Goal: Task Accomplishment & Management: Use online tool/utility

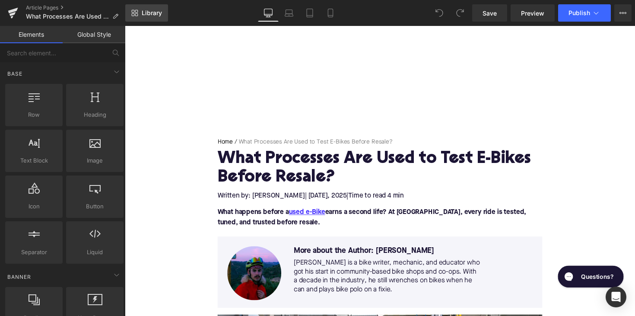
click at [145, 16] on span "Library" at bounding box center [152, 13] width 20 height 8
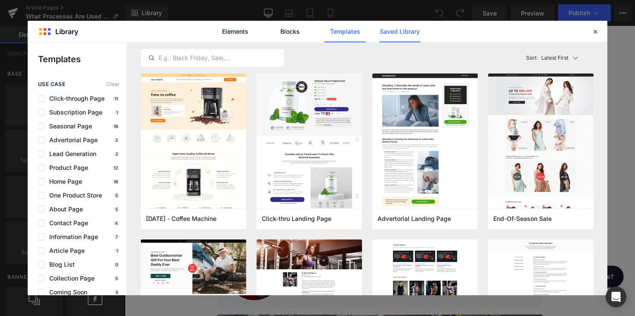
click at [398, 35] on link "Saved Library" at bounding box center [399, 32] width 41 height 22
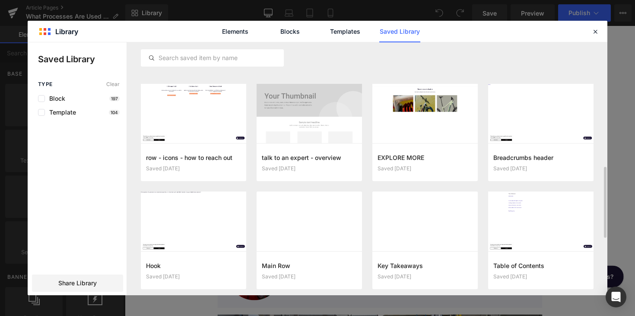
scroll to position [426, 0]
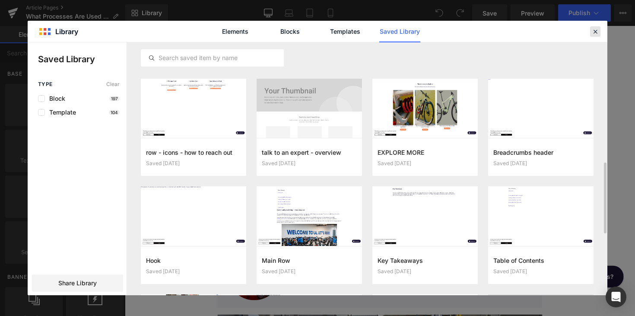
click at [598, 32] on icon at bounding box center [596, 32] width 8 height 8
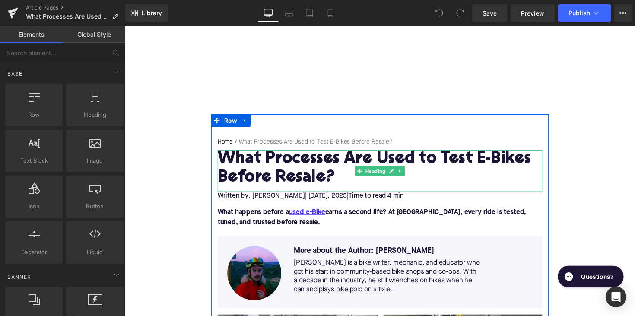
scroll to position [0, 0]
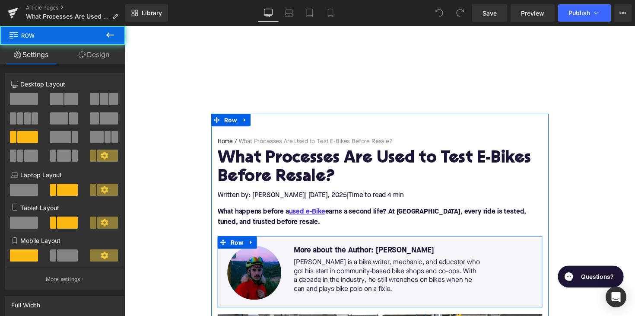
click at [493, 249] on div "Image More about the Author: [PERSON_NAME] Text Block [PERSON_NAME] is a bike w…" at bounding box center [386, 277] width 333 height 73
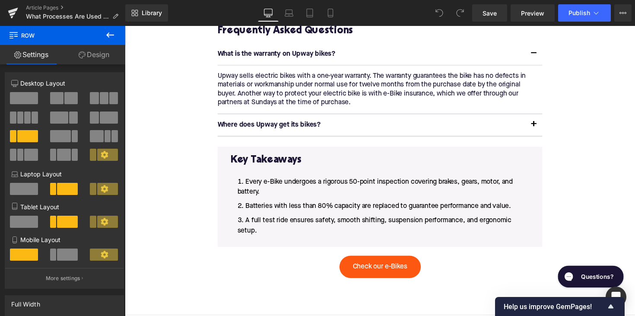
scroll to position [1878, 0]
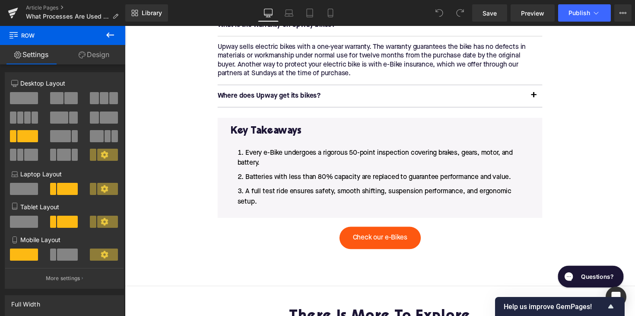
click at [389, 128] on span "Heading" at bounding box center [382, 133] width 24 height 10
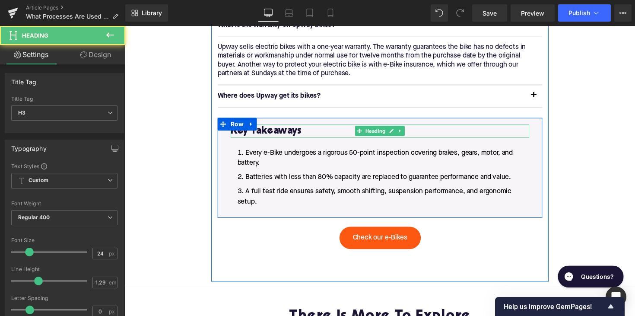
click at [289, 128] on h3 "Key Takeaways" at bounding box center [386, 133] width 306 height 13
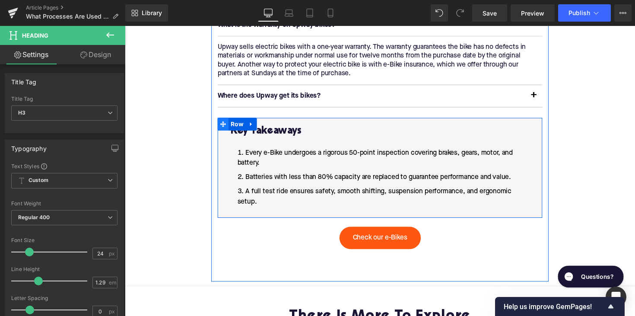
click at [223, 126] on icon at bounding box center [226, 127] width 6 height 6
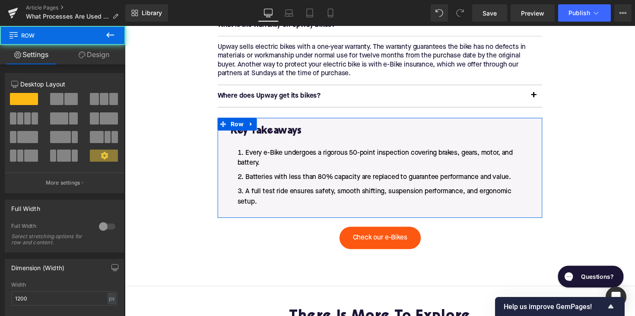
click at [97, 56] on link "Design" at bounding box center [94, 54] width 63 height 19
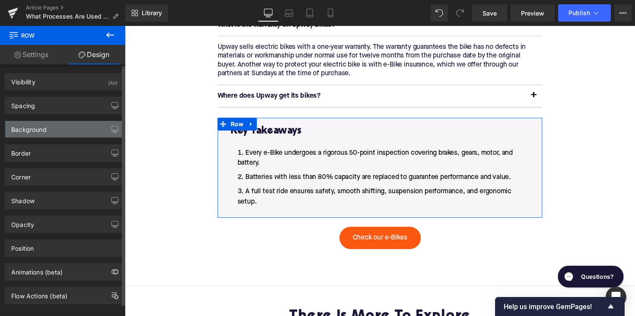
click at [59, 127] on div "Background" at bounding box center [64, 129] width 118 height 16
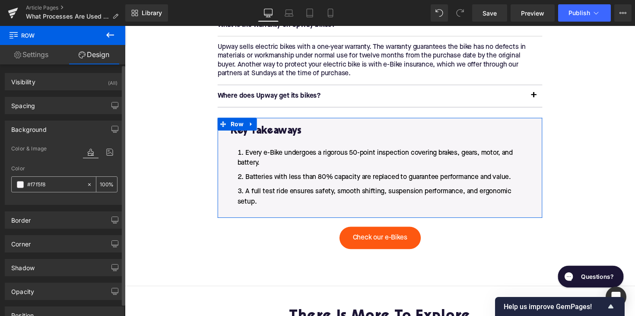
click at [35, 185] on input "#f7f5f8" at bounding box center [54, 185] width 55 height 10
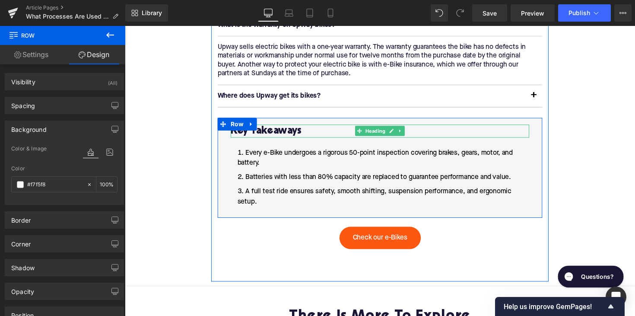
click at [264, 127] on div at bounding box center [386, 128] width 306 height 2
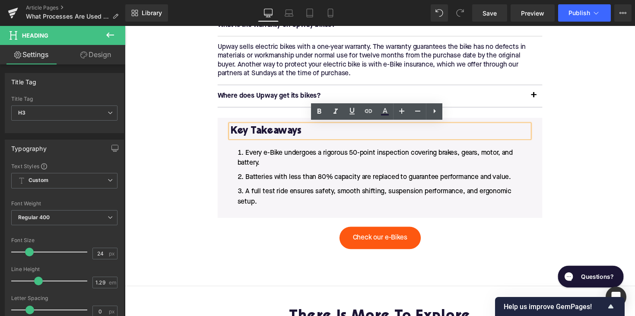
click at [99, 54] on link "Design" at bounding box center [95, 54] width 63 height 19
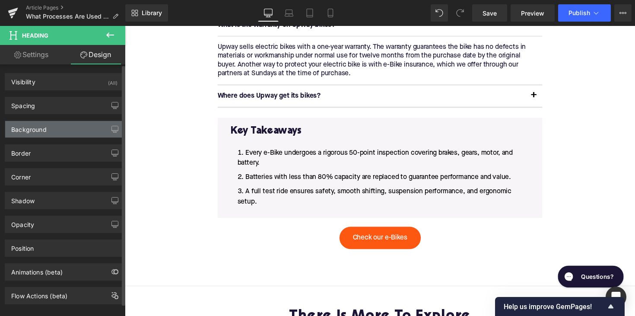
click at [32, 135] on div "Background" at bounding box center [64, 129] width 118 height 16
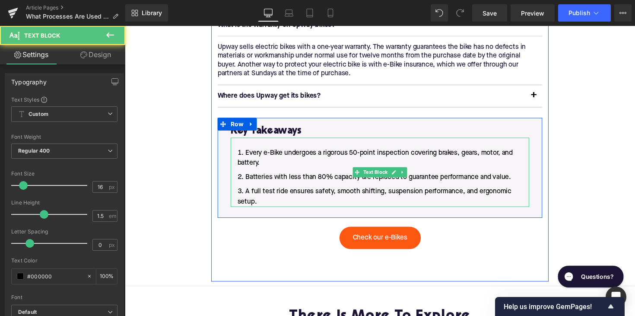
click at [234, 146] on div "Every e-Bike undergoes a rigorous 50-point inspection covering brakes, gears, m…" at bounding box center [386, 175] width 306 height 71
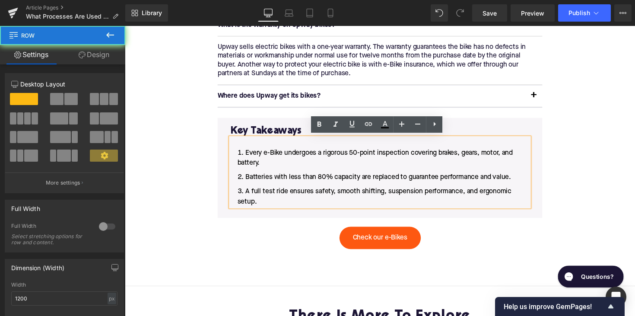
click at [222, 141] on div "Key Takeaways Heading Every e-Bike undergoes a rigorous 50-point inspection cov…" at bounding box center [386, 171] width 333 height 102
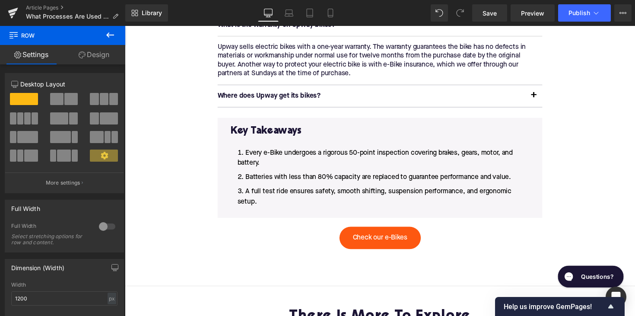
click at [222, 141] on div "Key Takeaways Heading Every e-Bike undergoes a rigorous 50-point inspection cov…" at bounding box center [386, 171] width 333 height 102
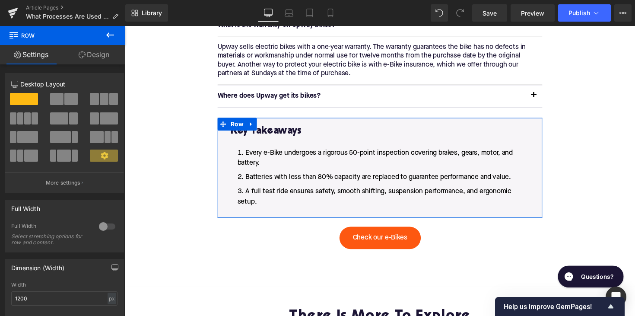
click at [101, 62] on link "Design" at bounding box center [94, 54] width 63 height 19
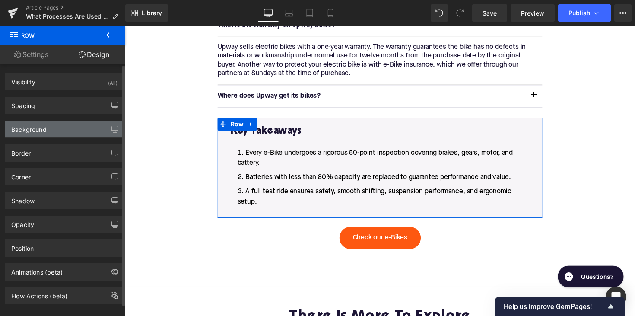
click at [35, 128] on div "Background" at bounding box center [28, 127] width 35 height 12
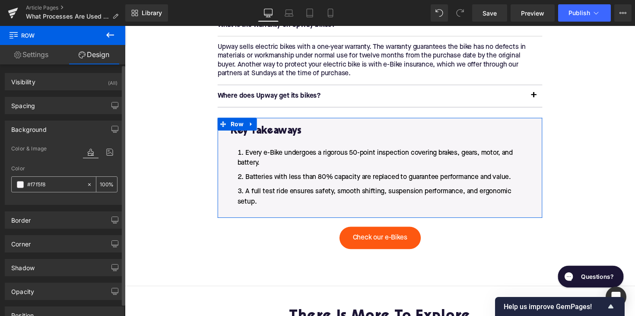
click at [38, 187] on input "#f7f5f8" at bounding box center [54, 185] width 55 height 10
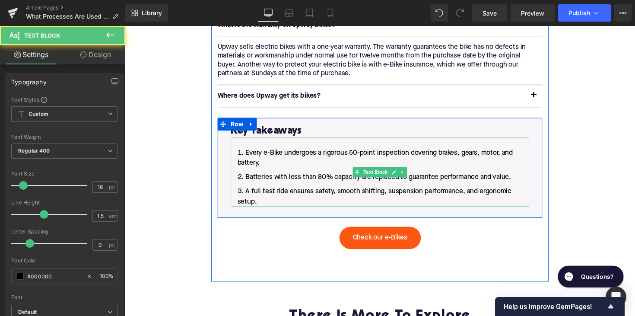
click at [255, 178] on span "Batteries with less than 80% capacity are replaced to guarantee performance and…" at bounding box center [384, 181] width 272 height 7
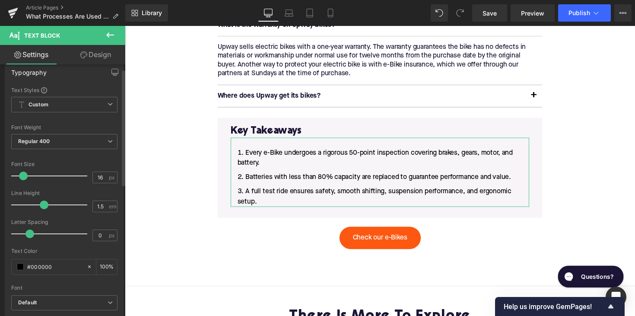
scroll to position [10, 0]
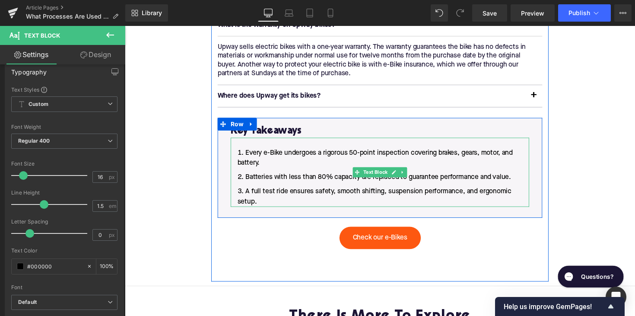
click at [251, 179] on span "Batteries with less than 80% capacity are replaced to guarantee performance and…" at bounding box center [384, 181] width 272 height 7
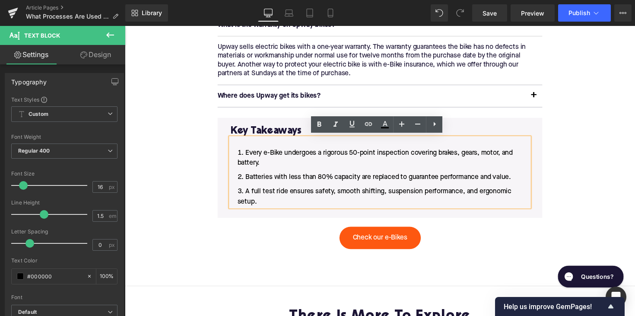
scroll to position [0, 0]
click at [99, 57] on link "Design" at bounding box center [95, 54] width 63 height 19
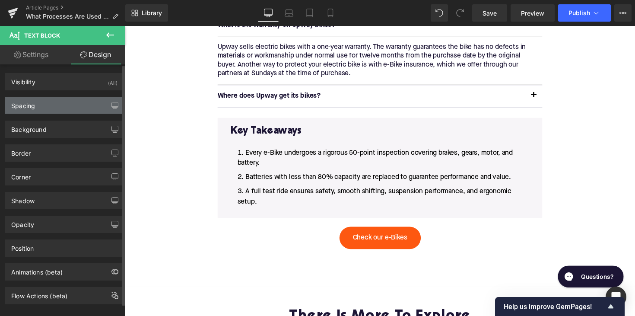
click at [77, 97] on div "Spacing" at bounding box center [64, 105] width 118 height 16
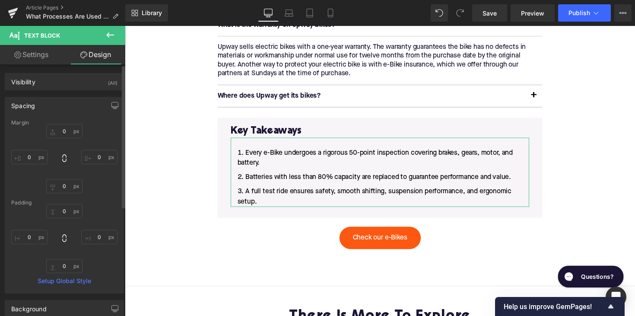
click at [30, 104] on div "Spacing" at bounding box center [23, 103] width 24 height 12
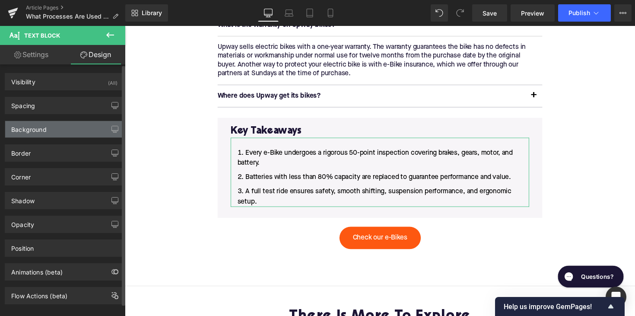
click at [52, 131] on div "Background" at bounding box center [64, 129] width 118 height 16
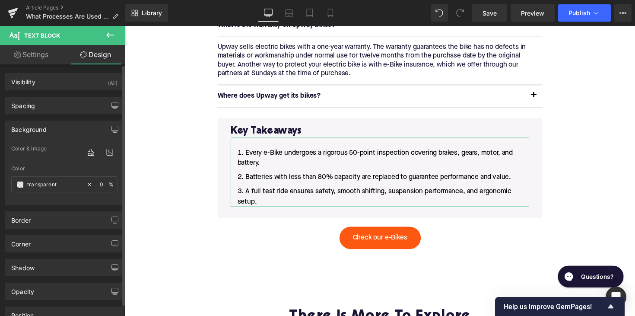
click at [52, 130] on div "Background" at bounding box center [64, 129] width 118 height 16
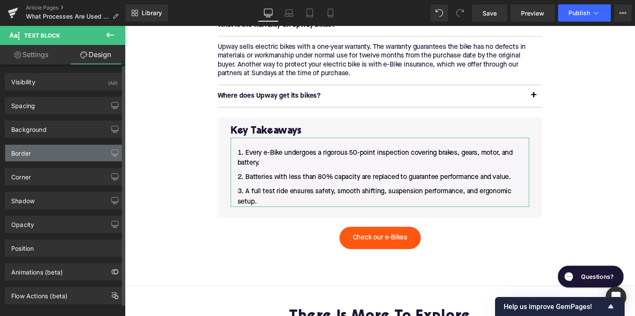
click at [39, 156] on div "Border" at bounding box center [64, 153] width 118 height 16
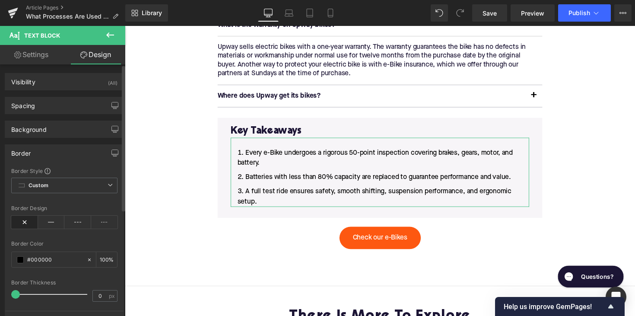
click at [21, 153] on div "Border" at bounding box center [20, 151] width 19 height 12
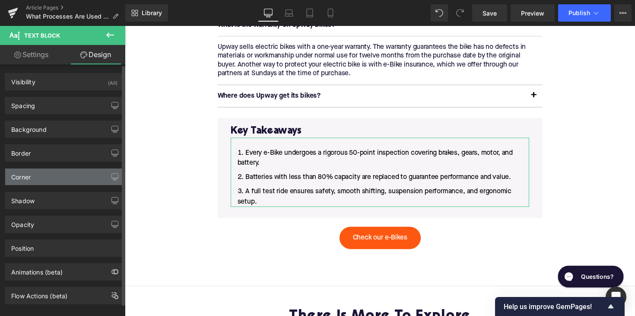
click at [31, 178] on div "Corner" at bounding box center [20, 175] width 19 height 12
click at [23, 178] on div "Corner" at bounding box center [20, 175] width 19 height 12
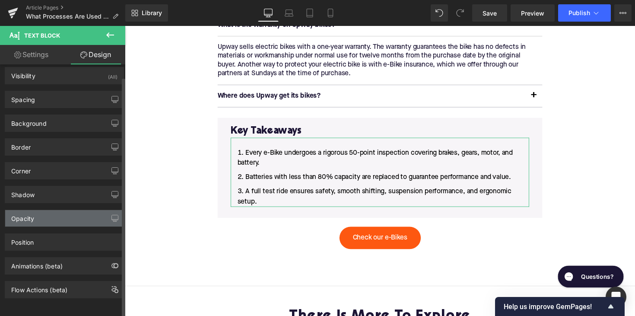
scroll to position [13, 0]
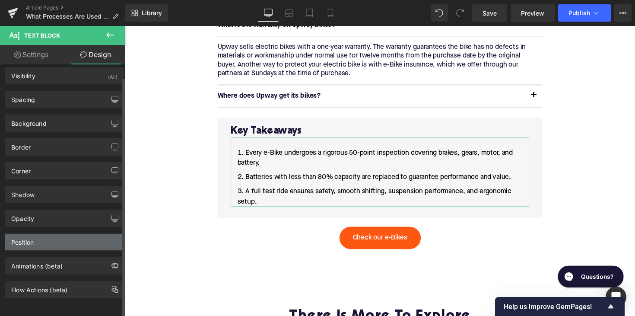
click at [30, 236] on div "Position" at bounding box center [22, 240] width 22 height 12
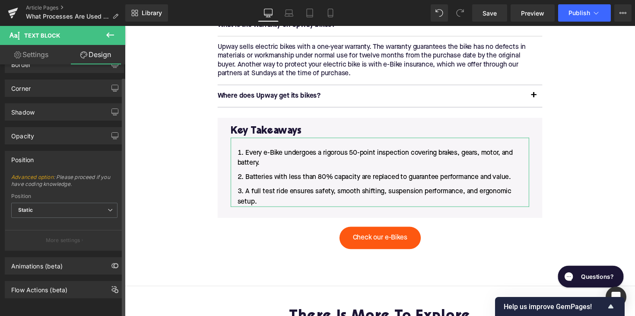
scroll to position [95, 0]
click at [30, 129] on div "Opacity" at bounding box center [22, 133] width 23 height 12
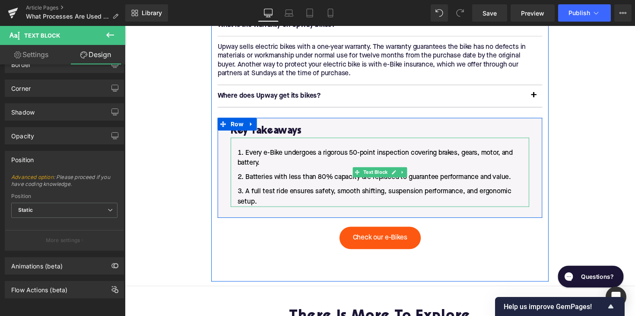
click at [255, 184] on li "Batteries with less than 80% capacity are replaced to guarantee performance and…" at bounding box center [386, 181] width 306 height 10
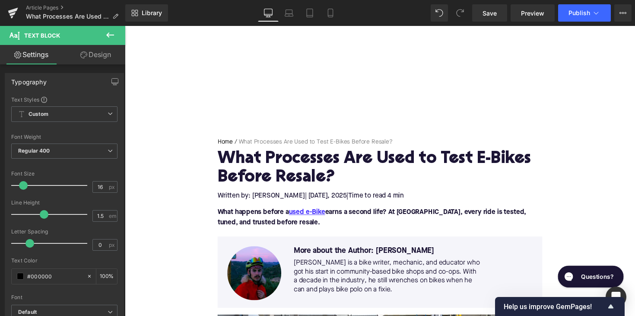
scroll to position [0, 0]
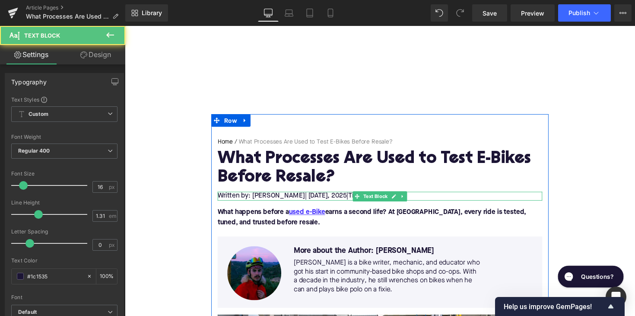
click at [309, 202] on span "| [DATE]" at bounding box center [320, 200] width 23 height 7
click at [290, 200] on p "Written by: [PERSON_NAME] | [DATE] | Time to read 4 min" at bounding box center [386, 200] width 333 height 9
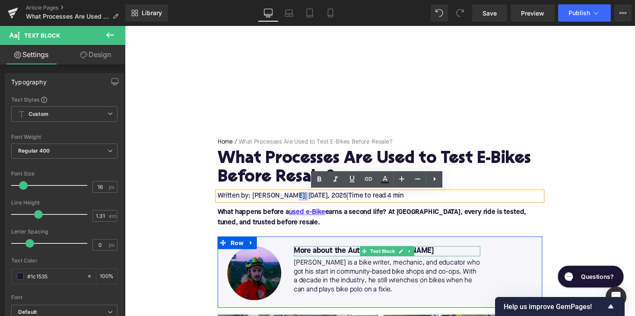
copy p "Written by: [PERSON_NAME] |"
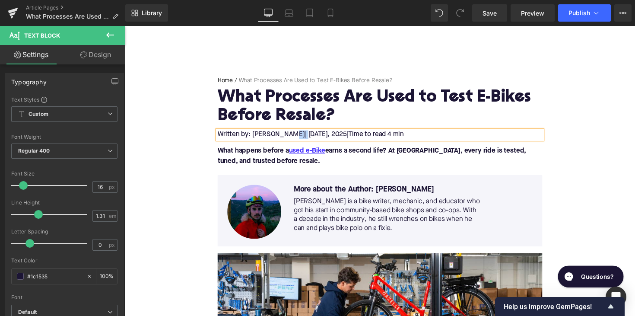
scroll to position [62, 0]
